Goal: Task Accomplishment & Management: Manage account settings

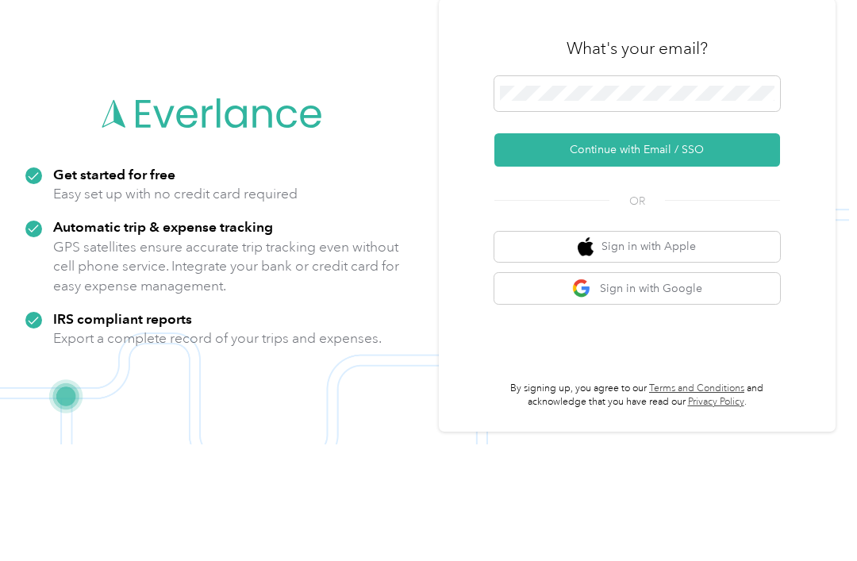
click at [682, 250] on button "Continue with Email / SSO" at bounding box center [637, 266] width 286 height 33
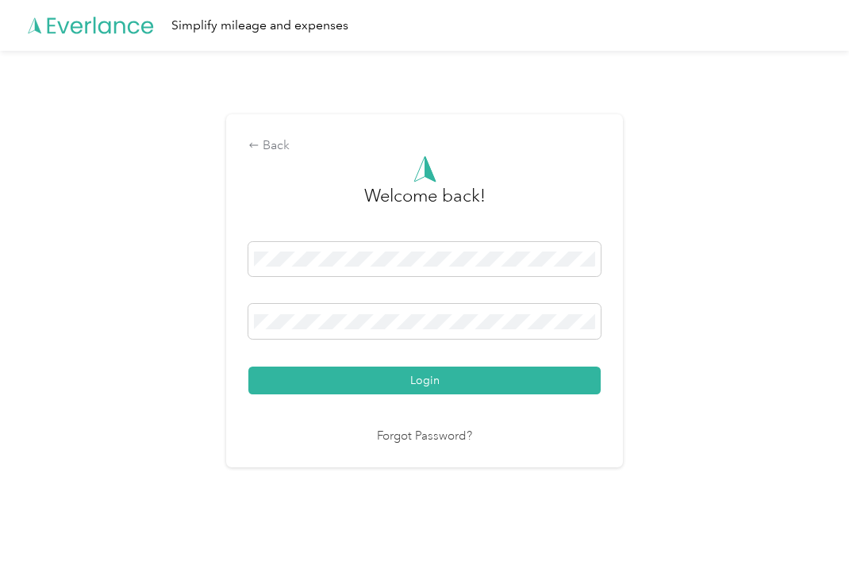
scroll to position [29, 0]
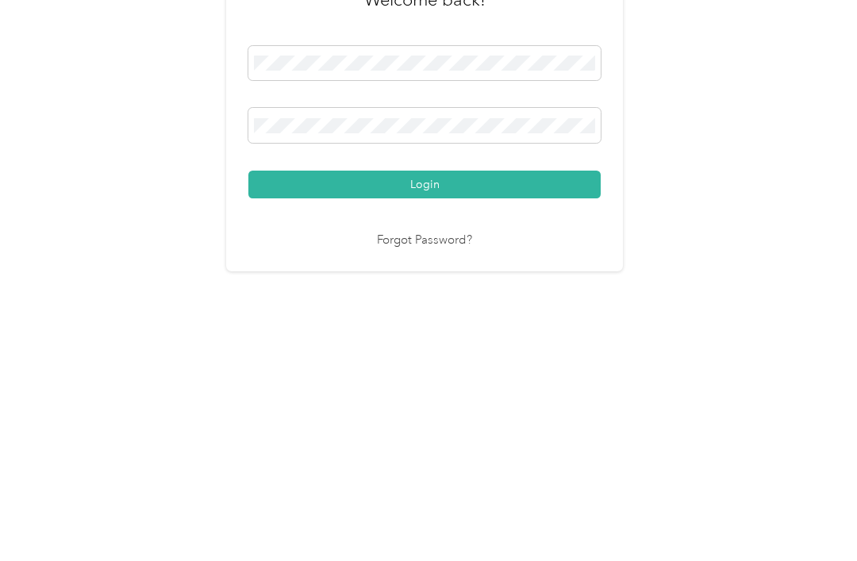
click at [458, 366] on button "Login" at bounding box center [424, 380] width 352 height 28
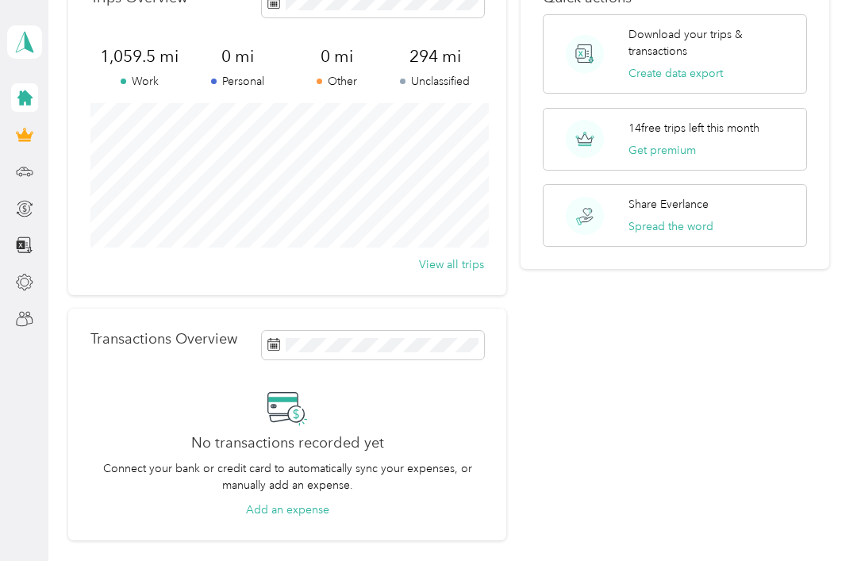
scroll to position [103, 0]
click at [468, 255] on button "View all trips" at bounding box center [451, 263] width 65 height 17
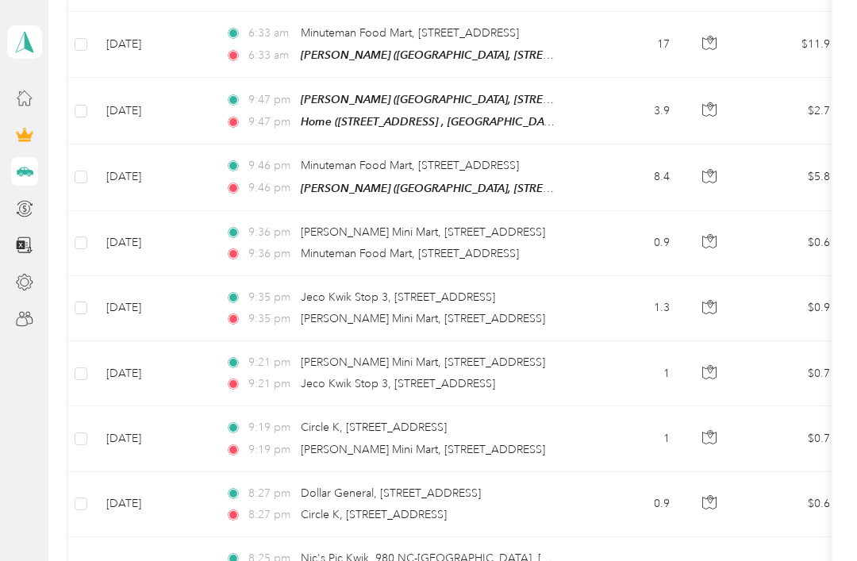
scroll to position [730, 0]
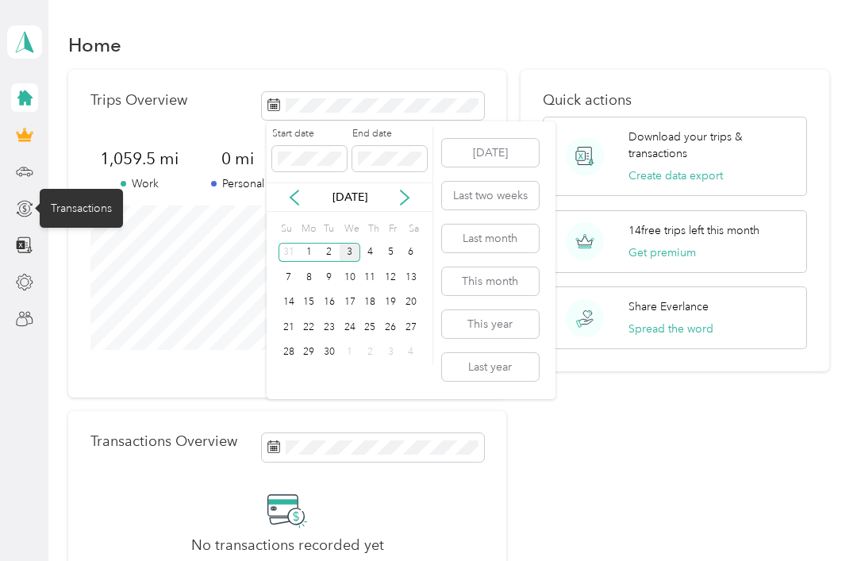
click at [31, 211] on icon at bounding box center [24, 208] width 17 height 17
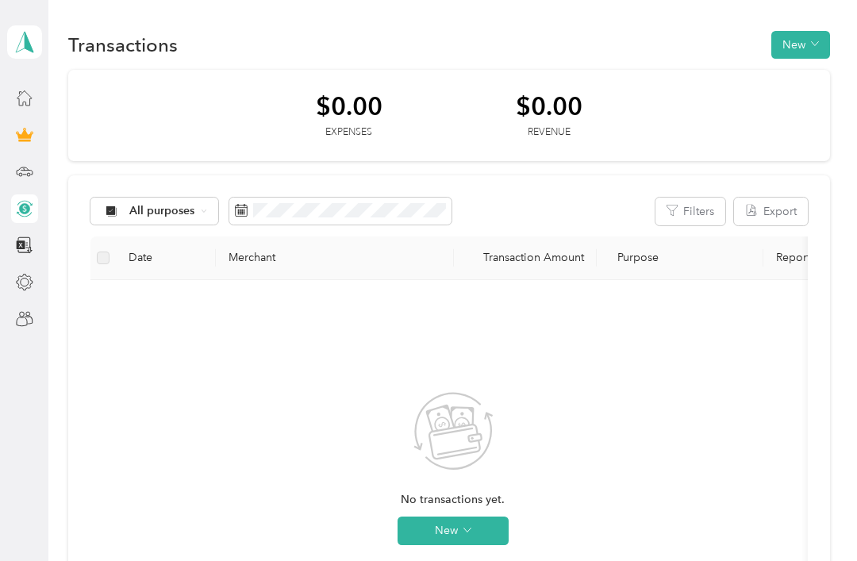
click at [36, 128] on div at bounding box center [24, 135] width 27 height 29
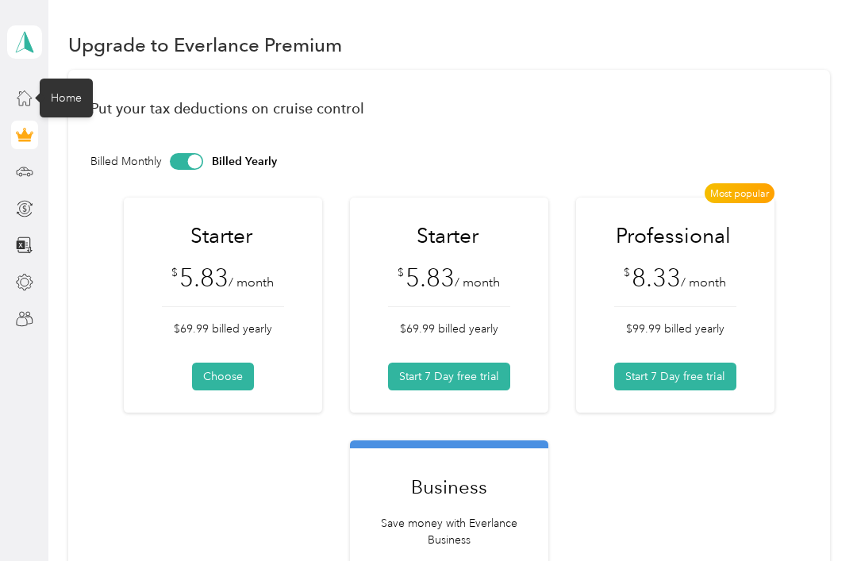
click at [83, 109] on div "Home" at bounding box center [66, 98] width 53 height 39
click at [73, 99] on div "Home" at bounding box center [66, 98] width 53 height 39
click at [74, 94] on div "Home" at bounding box center [66, 98] width 53 height 39
click at [75, 113] on div "Home" at bounding box center [66, 98] width 53 height 39
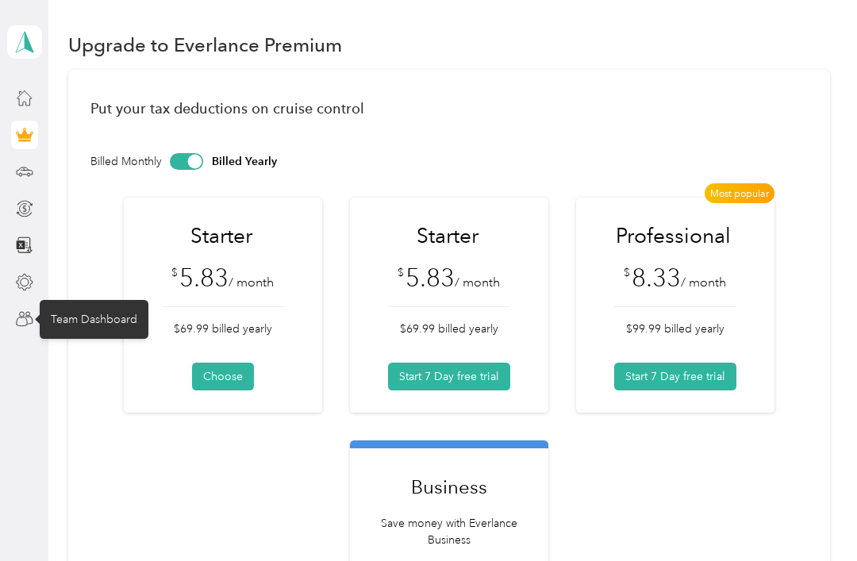
click at [122, 326] on div "Team Dashboard" at bounding box center [94, 319] width 109 height 39
click at [97, 322] on div "Team Dashboard" at bounding box center [94, 319] width 109 height 39
click at [111, 320] on div "Team Dashboard" at bounding box center [94, 319] width 109 height 39
click at [113, 312] on div "Team Dashboard" at bounding box center [94, 319] width 109 height 39
